Goal: Task Accomplishment & Management: Use online tool/utility

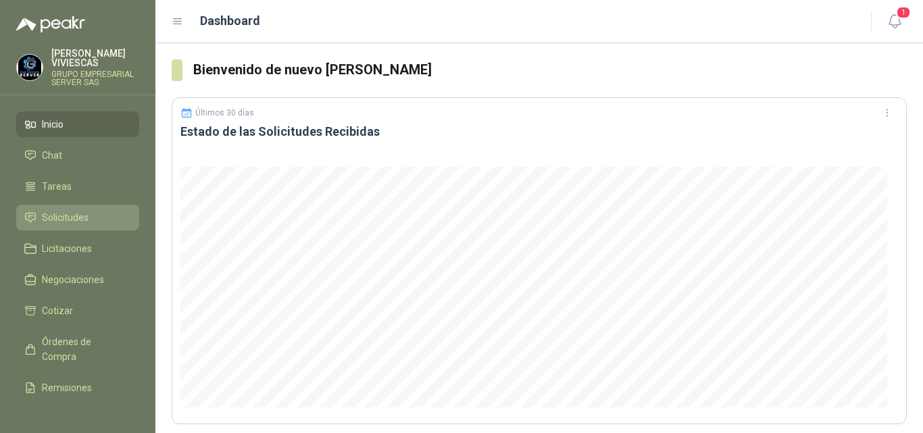
click at [78, 214] on span "Solicitudes" at bounding box center [65, 217] width 47 height 15
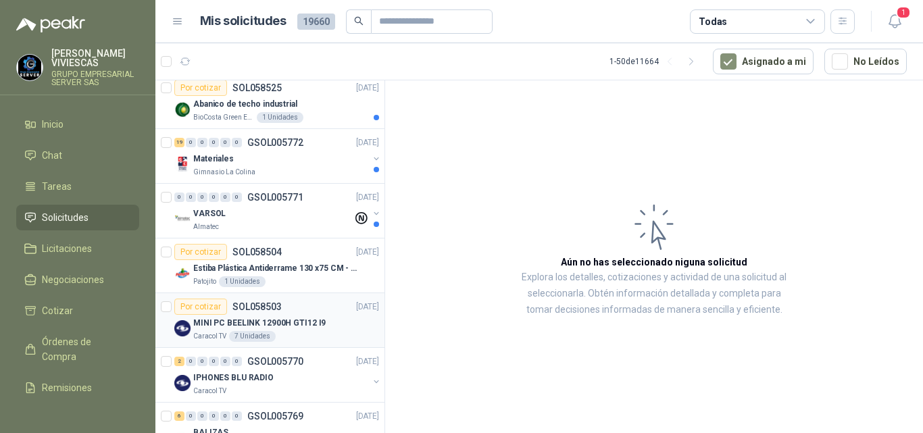
scroll to position [676, 0]
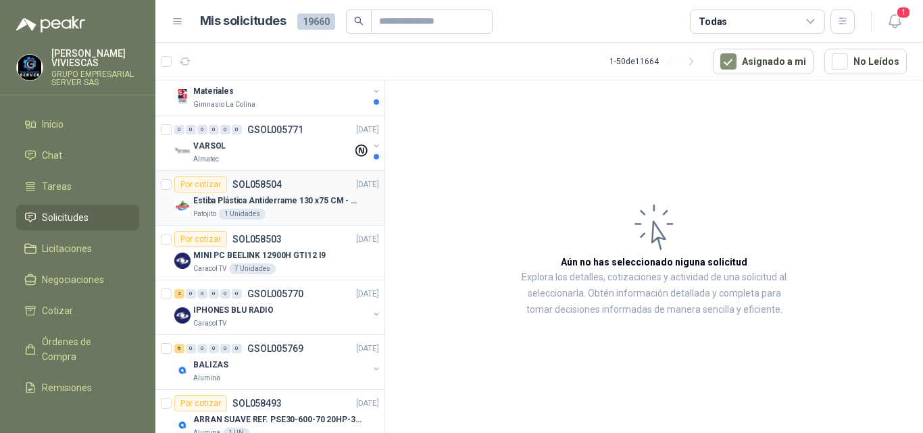
click at [278, 199] on p "Estiba Plástica Antiderrame 130 x75 CM - Capacidad 180-200 Litros" at bounding box center [277, 201] width 168 height 13
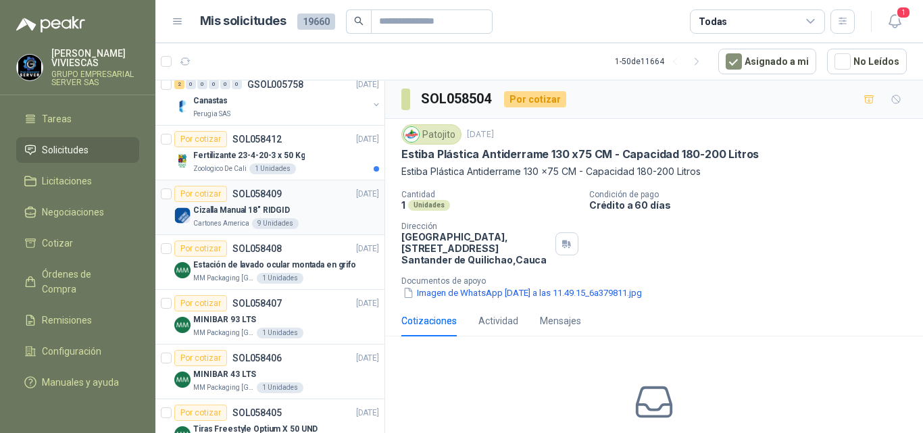
scroll to position [2096, 0]
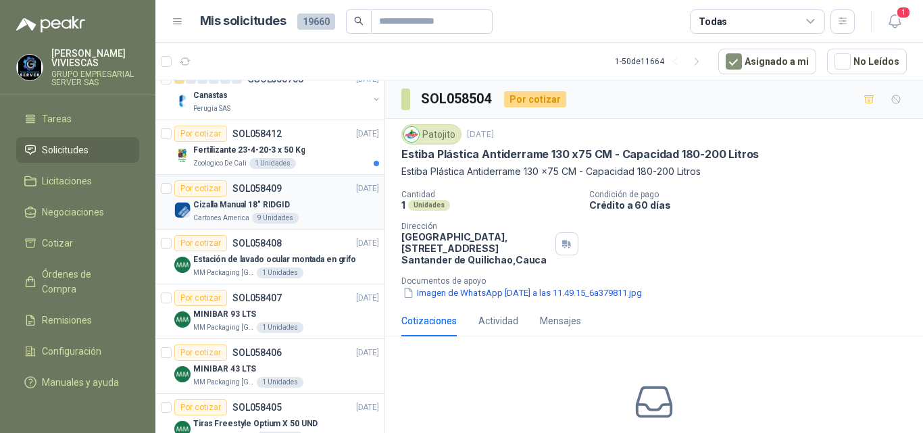
click at [256, 203] on p "Cizalla Manual 18" RIDGID" at bounding box center [241, 205] width 97 height 13
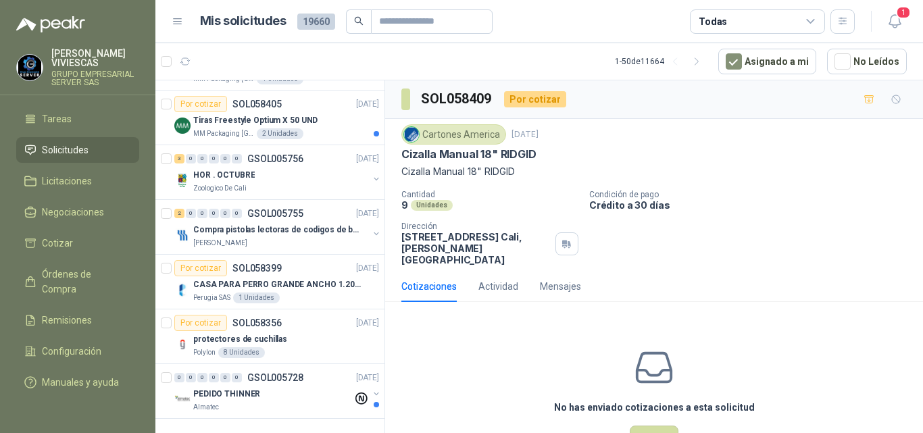
scroll to position [36, 0]
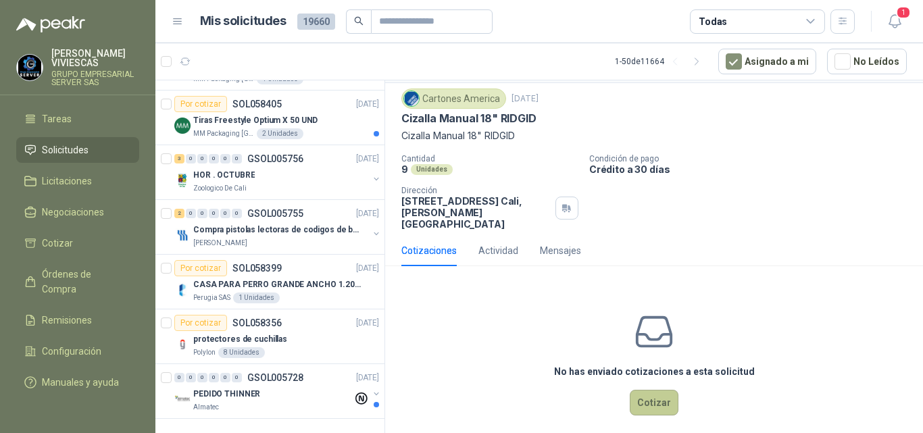
click at [656, 391] on button "Cotizar" at bounding box center [654, 403] width 49 height 26
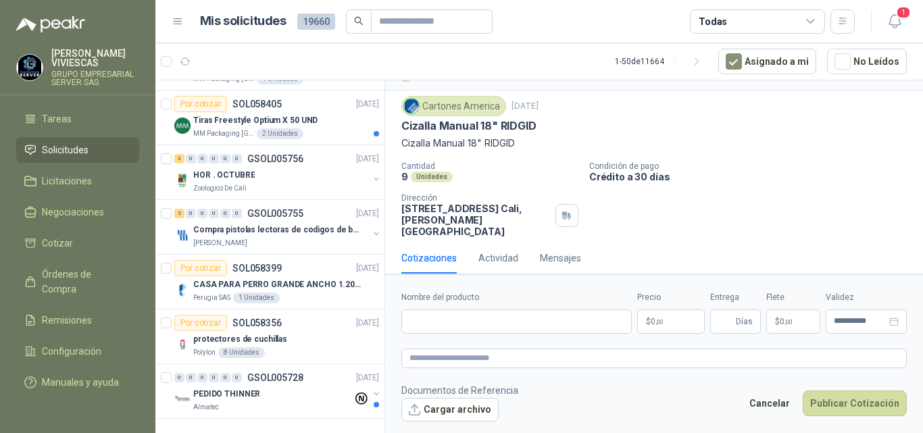
scroll to position [27, 0]
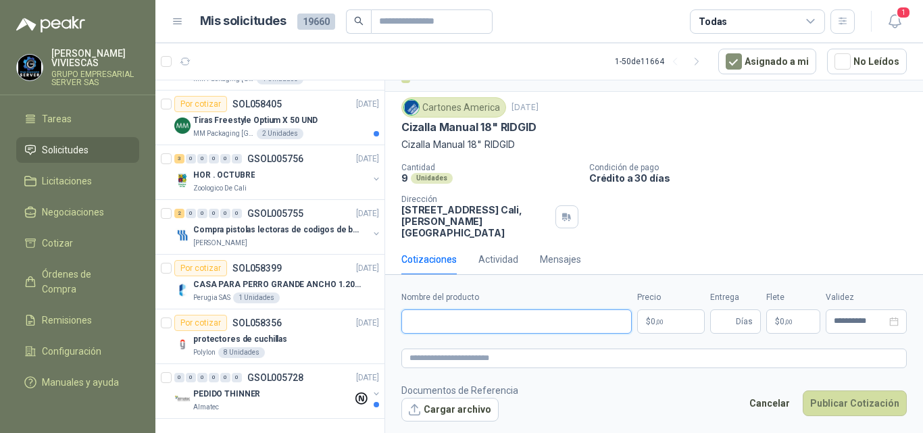
click at [446, 316] on input "Nombre del producto" at bounding box center [517, 322] width 231 height 24
type input "**********"
click at [675, 320] on body "[PERSON_NAME] GRUPO EMPRESARIAL SERVER SAS Inicio Chat Tareas Solicitudes Licit…" at bounding box center [461, 216] width 923 height 433
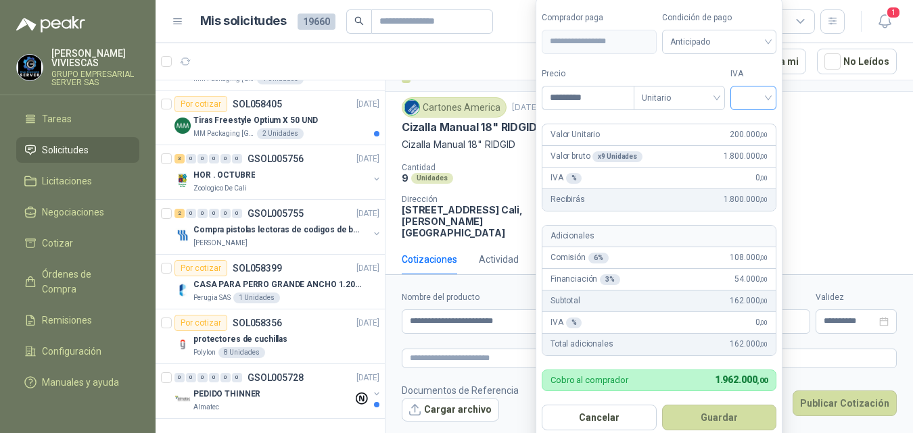
type input "*********"
click at [756, 97] on input "search" at bounding box center [753, 97] width 30 height 20
click at [752, 124] on div "19%" at bounding box center [756, 126] width 25 height 15
click at [725, 420] on button "Guardar" at bounding box center [721, 418] width 116 height 26
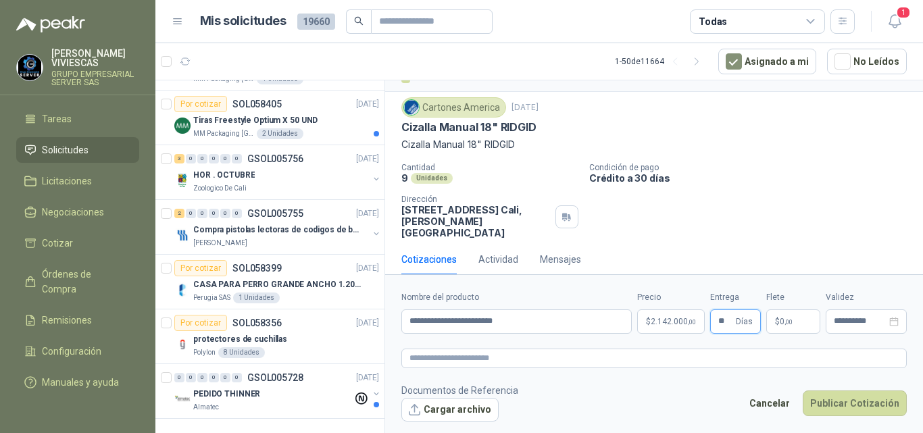
type input "**"
click at [782, 322] on span "0 ,00" at bounding box center [786, 322] width 13 height 8
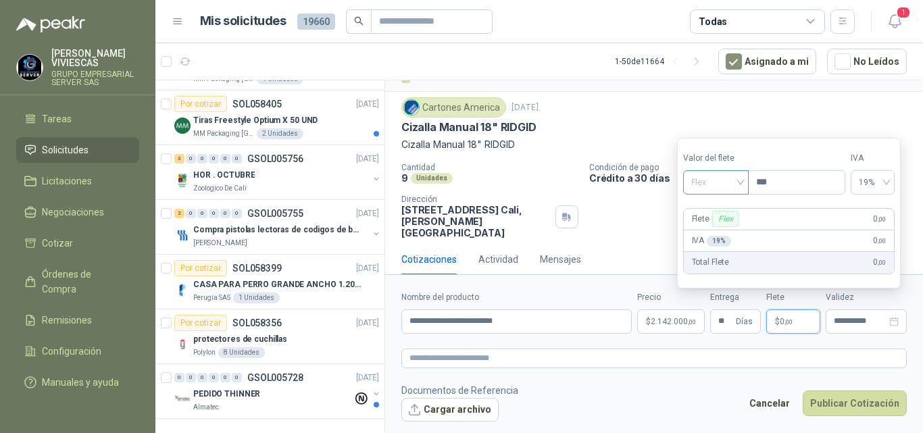
click at [696, 179] on span "Flex" at bounding box center [716, 182] width 49 height 20
click at [708, 229] on div "Incluido" at bounding box center [717, 232] width 47 height 15
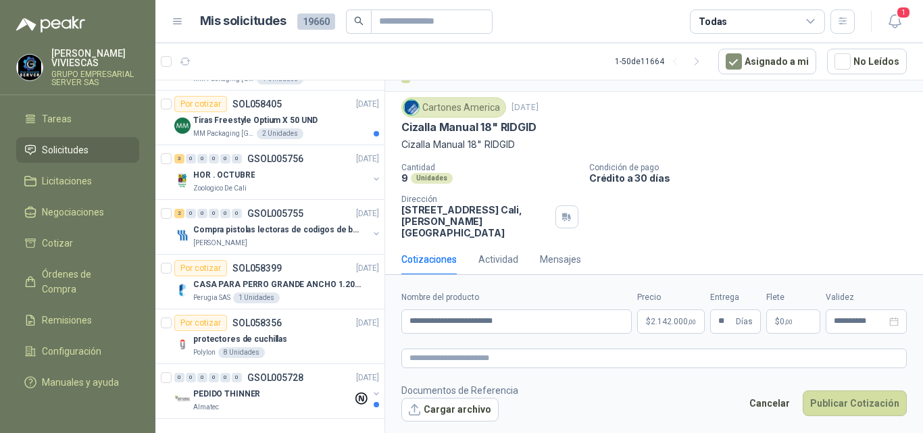
click at [565, 134] on div "Cizalla Manual 18" RIDGID" at bounding box center [655, 127] width 506 height 14
click at [670, 324] on body "[PERSON_NAME] GRUPO EMPRESARIAL SERVER SAS Inicio Chat Tareas Solicitudes Licit…" at bounding box center [461, 216] width 923 height 433
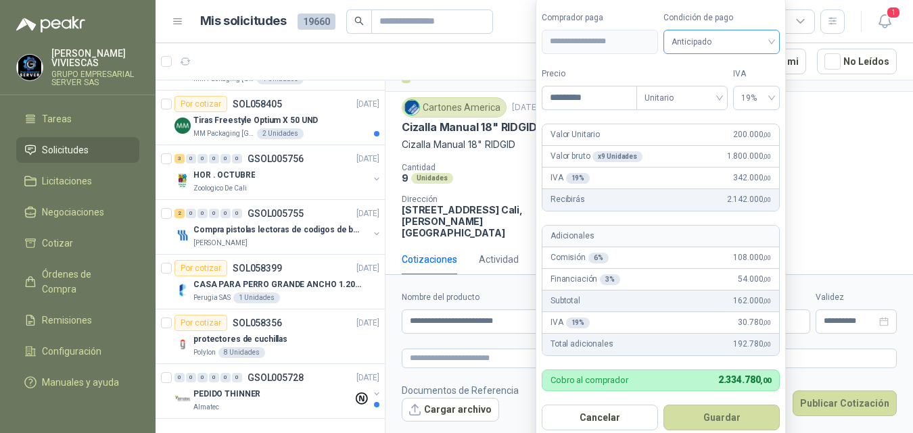
click at [711, 44] on span "Anticipado" at bounding box center [721, 42] width 100 height 20
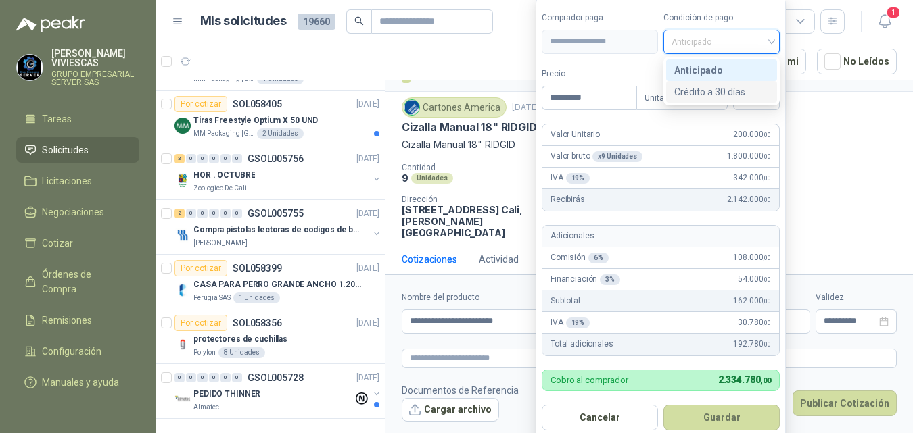
click at [709, 93] on div "Crédito a 30 días" at bounding box center [721, 91] width 95 height 15
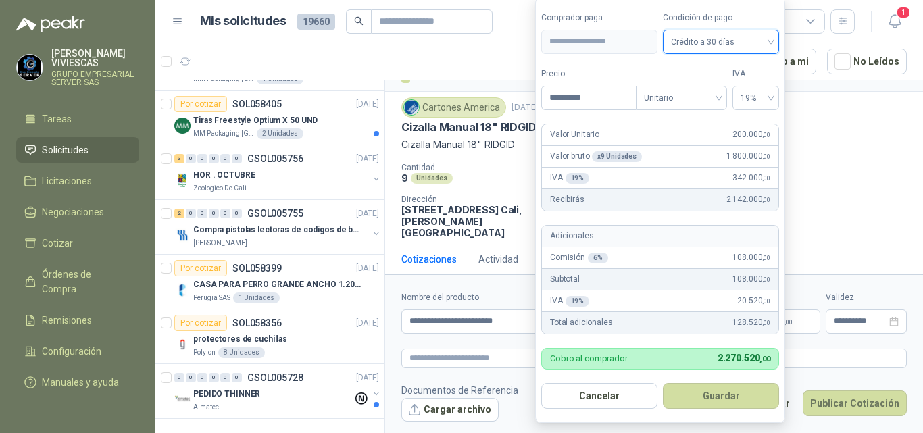
click at [888, 130] on div "Cartones America [DATE] Cizalla Manual 18" RIDGID Cizalla Manual 18" RIDGID" at bounding box center [655, 124] width 506 height 55
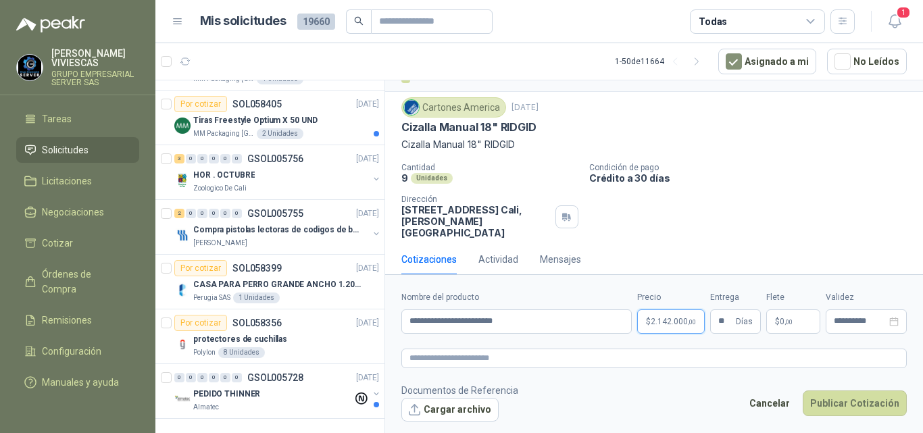
click at [677, 325] on body "[PERSON_NAME] GRUPO EMPRESARIAL SERVER SAS Inicio Chat Tareas Solicitudes Licit…" at bounding box center [461, 216] width 923 height 433
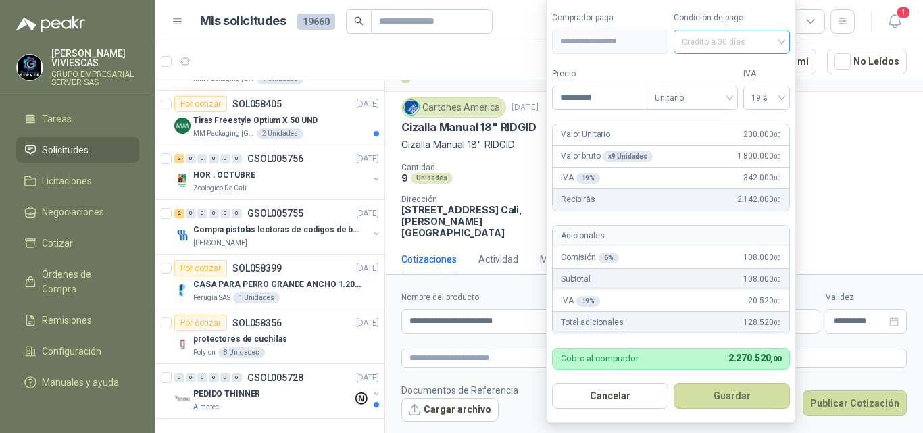
click at [783, 38] on div "Crédito a 30 días" at bounding box center [732, 42] width 116 height 24
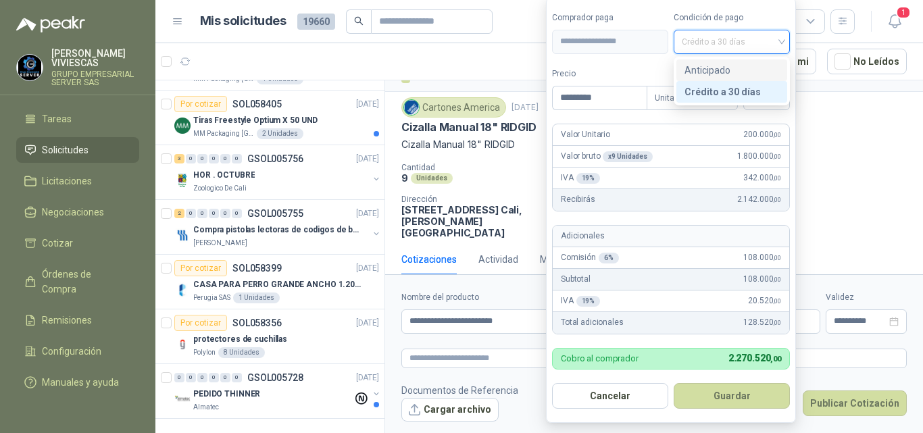
click at [715, 67] on div "Anticipado" at bounding box center [732, 70] width 95 height 15
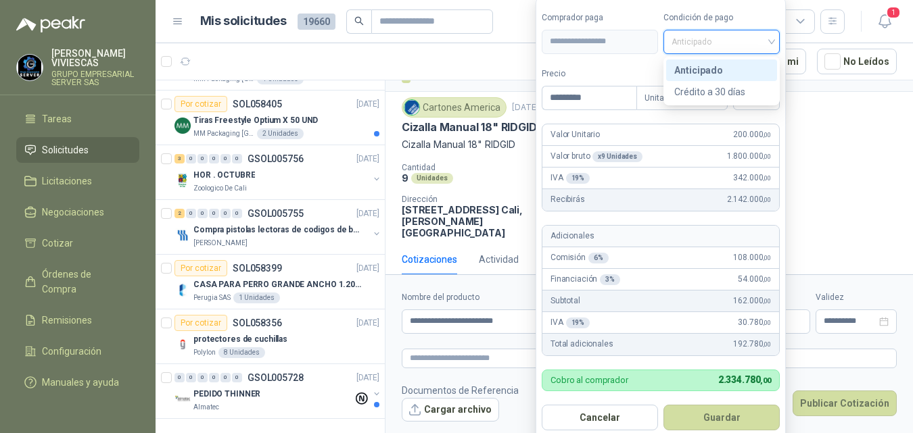
click at [774, 41] on div "Anticipado" at bounding box center [721, 42] width 116 height 24
click at [721, 86] on div "Crédito a 30 días" at bounding box center [721, 91] width 95 height 15
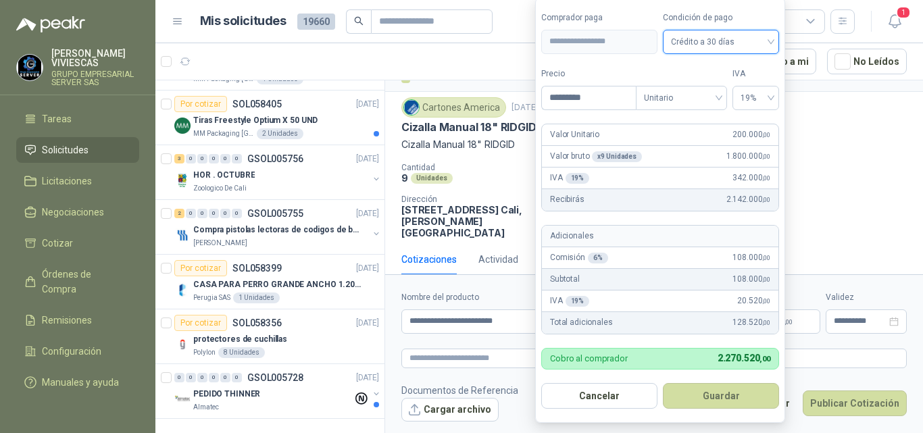
click at [849, 222] on div "Cantidad 9 Unidades Condición de pago Crédito a 30 días Dirección [STREET_ADDRE…" at bounding box center [655, 201] width 506 height 76
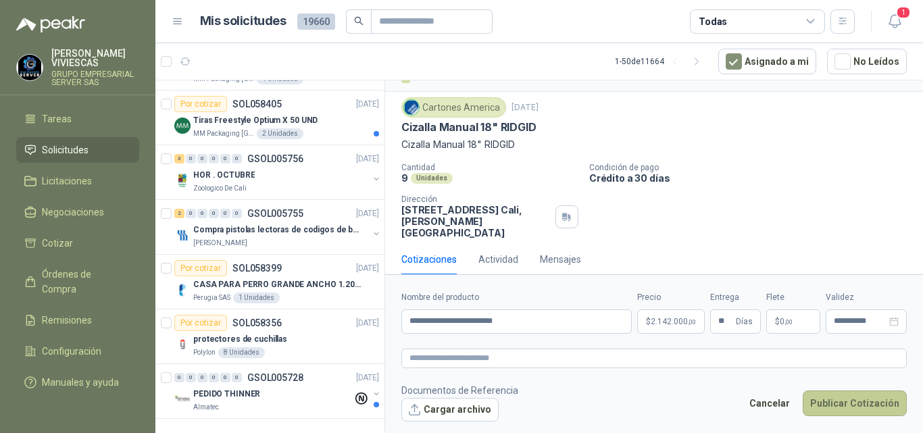
click at [849, 403] on button "Publicar Cotización" at bounding box center [855, 404] width 104 height 26
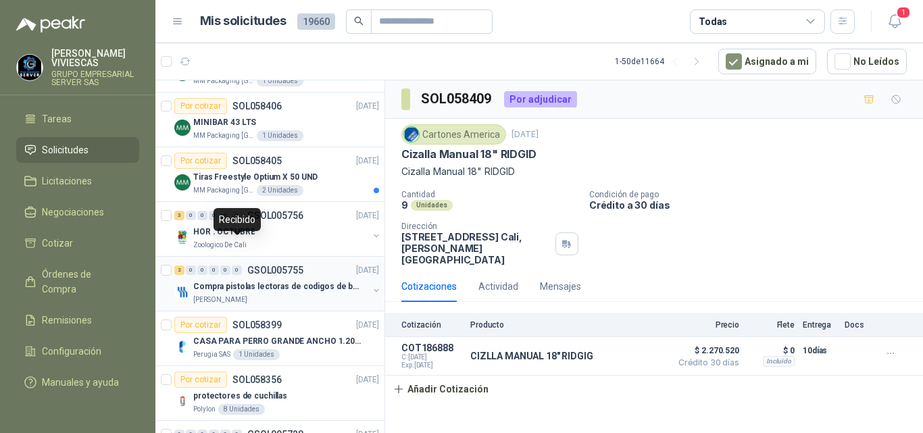
scroll to position [2410, 0]
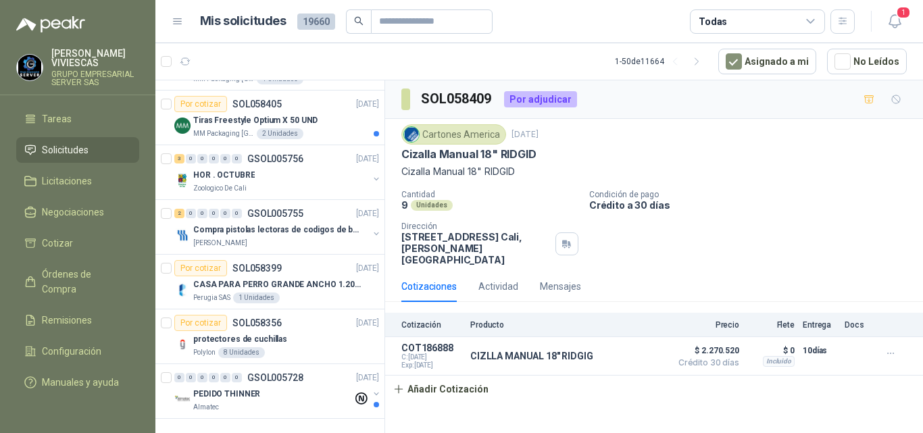
click at [810, 20] on icon at bounding box center [811, 22] width 12 height 12
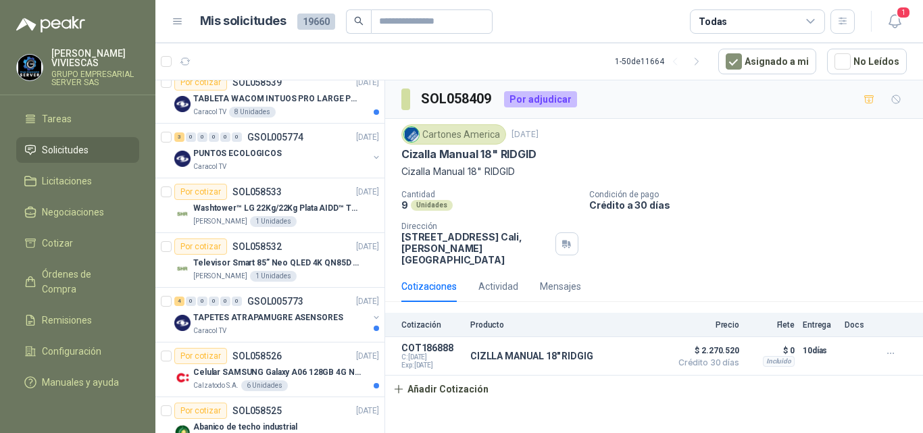
scroll to position [0, 0]
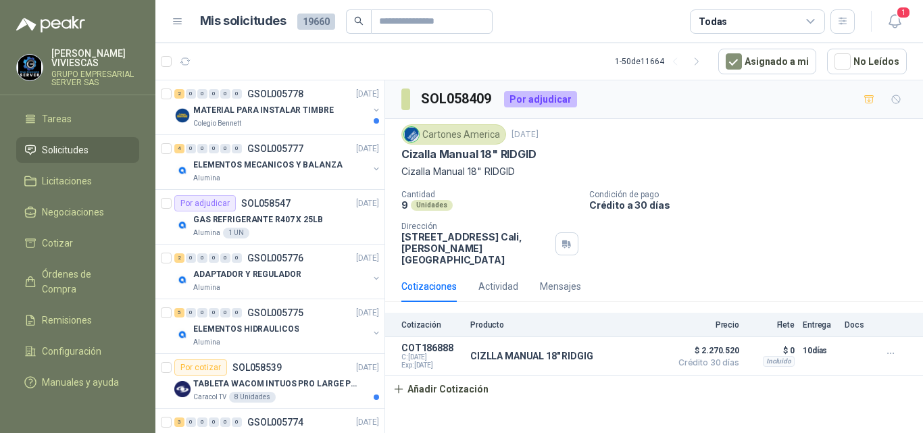
click at [669, 25] on article "Mis solicitudes 19660 Todas" at bounding box center [528, 21] width 656 height 24
click at [811, 20] on icon at bounding box center [811, 22] width 12 height 12
click at [647, 16] on article "Mis solicitudes 19660 Todas" at bounding box center [528, 21] width 656 height 24
click at [697, 61] on icon "button" at bounding box center [697, 61] width 11 height 11
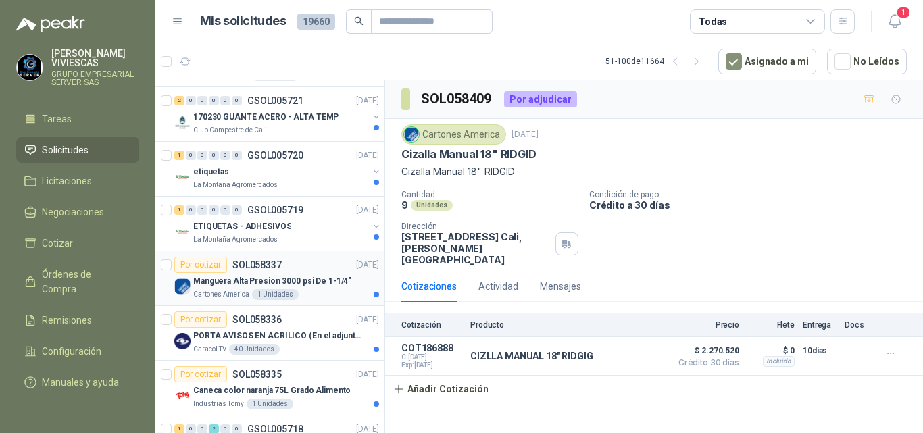
scroll to position [608, 0]
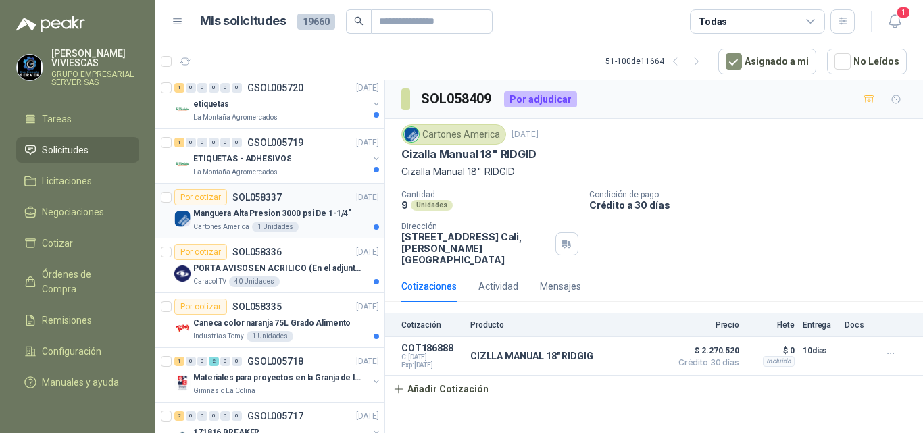
click at [269, 198] on p "SOL058337" at bounding box center [257, 197] width 49 height 9
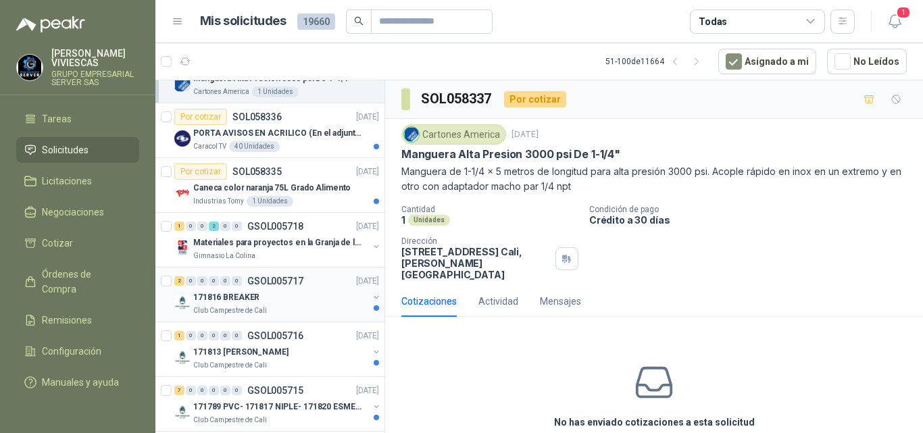
scroll to position [811, 0]
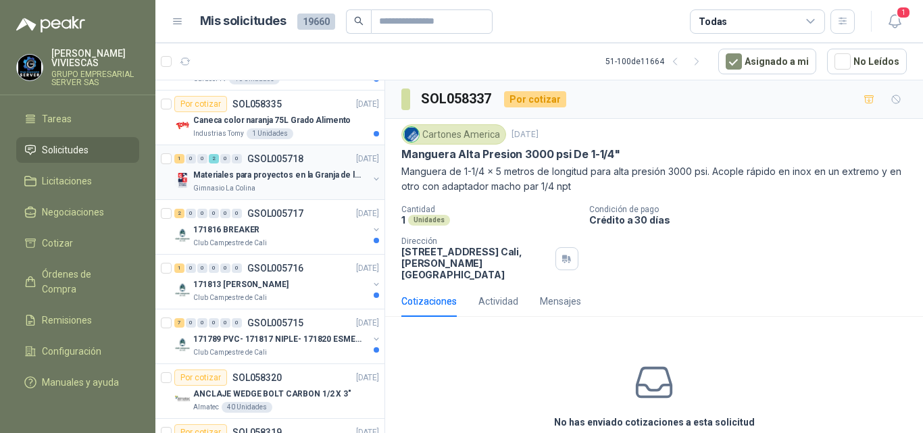
click at [298, 176] on p "Materiales para proyectos en la Granja de la UI" at bounding box center [277, 175] width 168 height 13
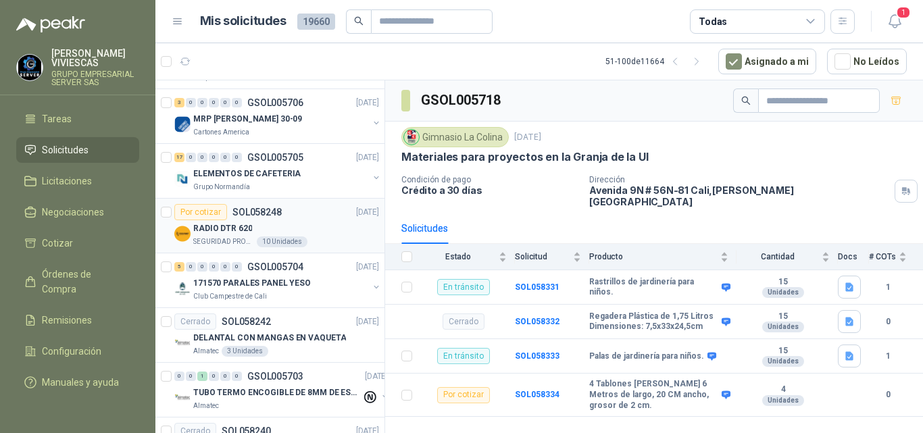
scroll to position [2366, 0]
